Goal: Information Seeking & Learning: Learn about a topic

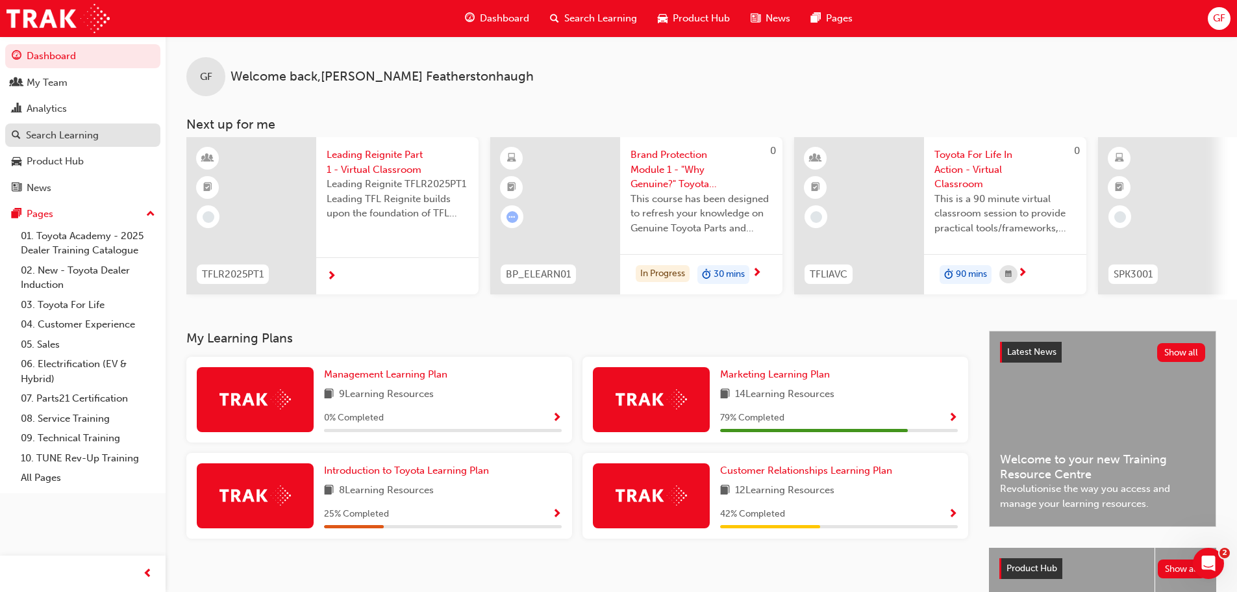
click at [86, 132] on div "Search Learning" at bounding box center [62, 135] width 73 height 15
